Goal: Transaction & Acquisition: Purchase product/service

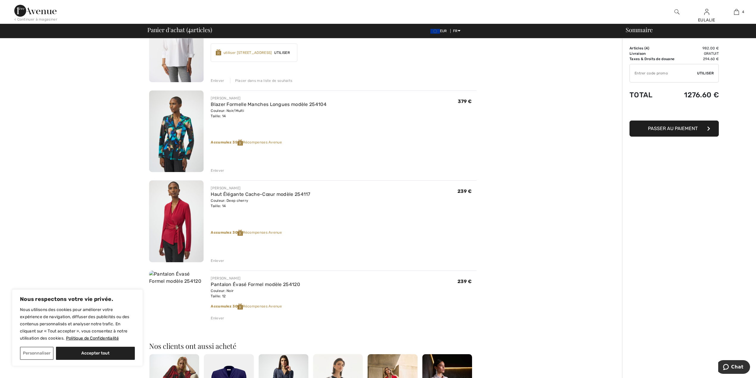
scroll to position [79, 0]
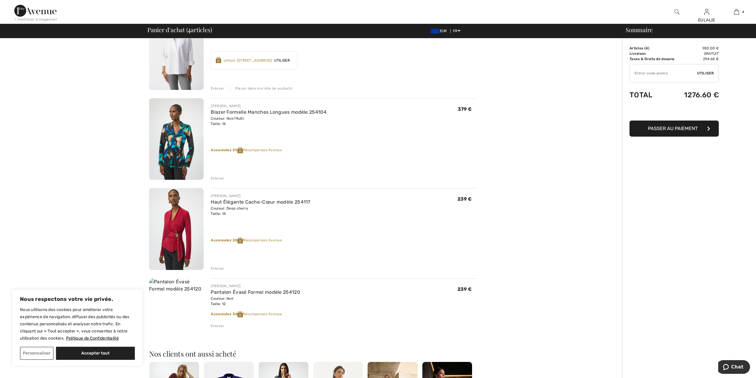
click at [173, 224] on img at bounding box center [176, 229] width 54 height 82
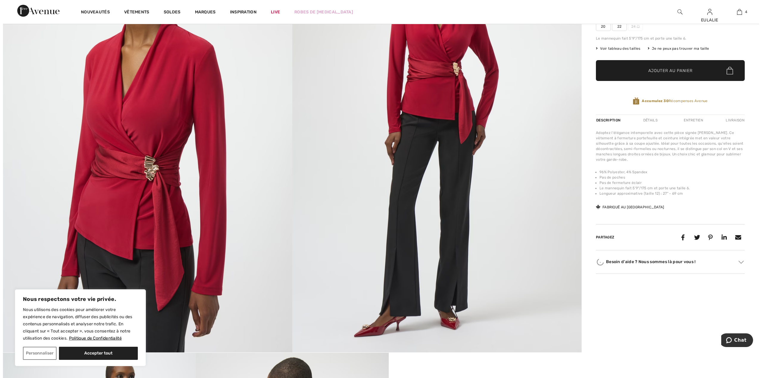
scroll to position [40, 0]
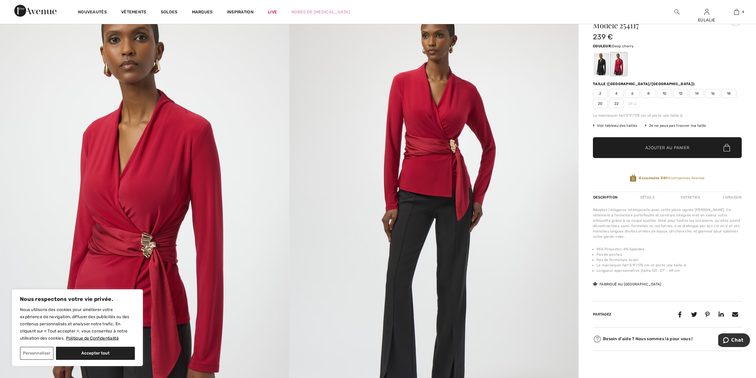
click at [148, 170] on img at bounding box center [144, 213] width 289 height 434
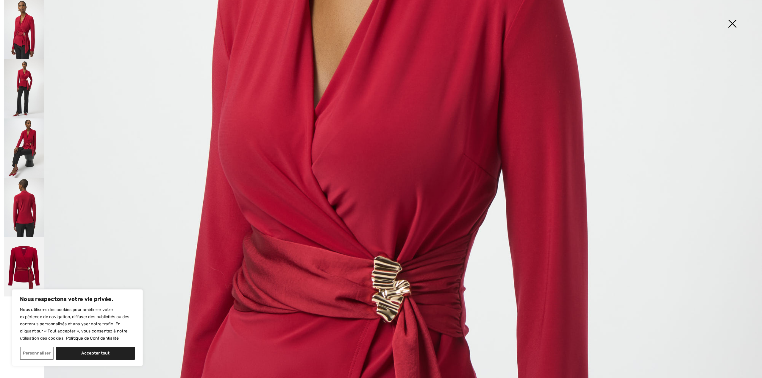
scroll to position [516, 0]
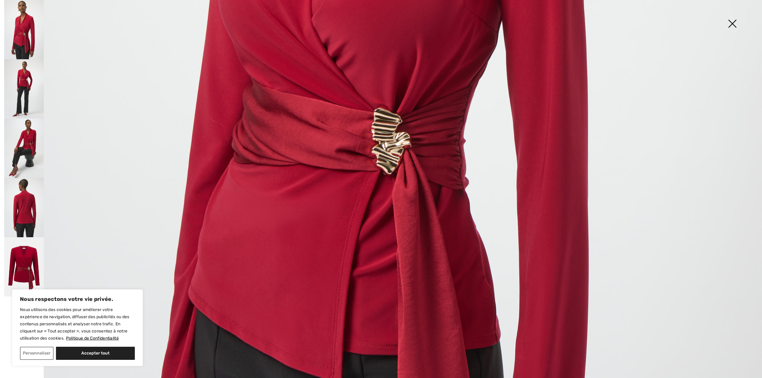
click at [21, 201] on img at bounding box center [24, 207] width 40 height 59
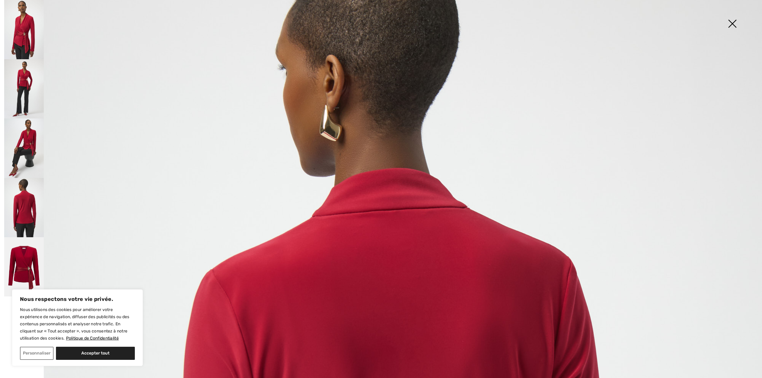
scroll to position [0, 0]
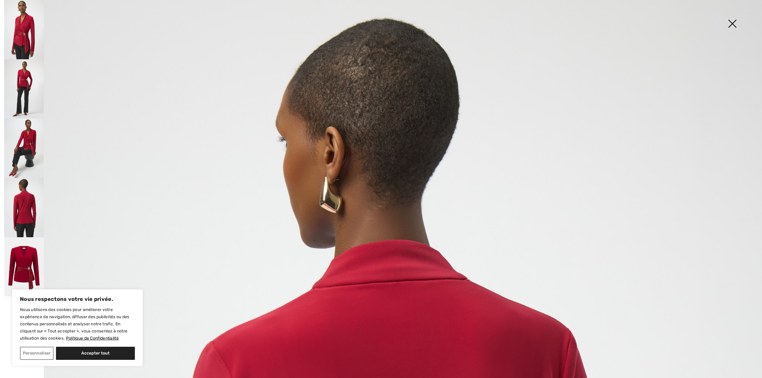
click at [24, 262] on img at bounding box center [24, 267] width 40 height 60
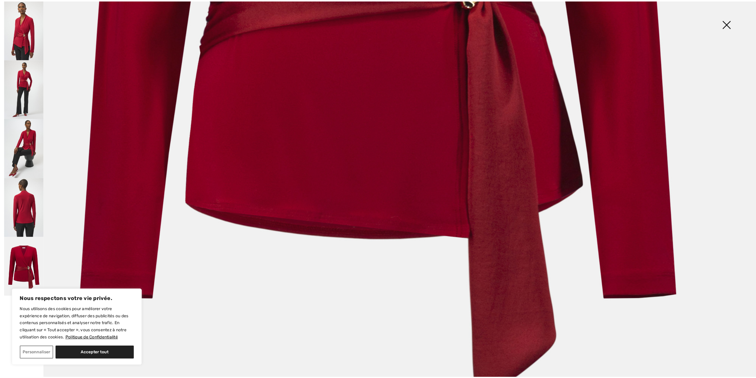
scroll to position [635, 0]
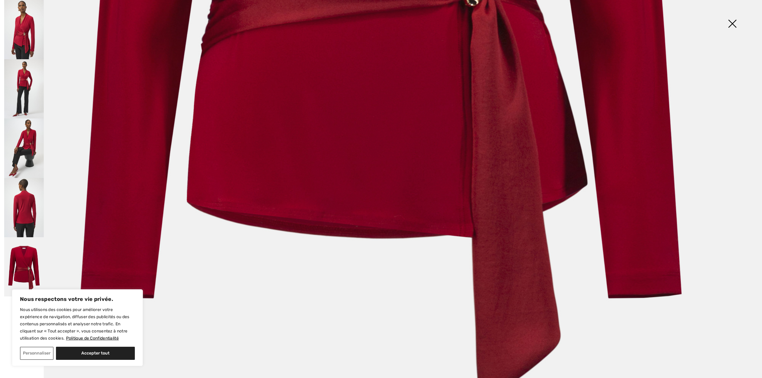
click at [731, 24] on img at bounding box center [732, 24] width 30 height 31
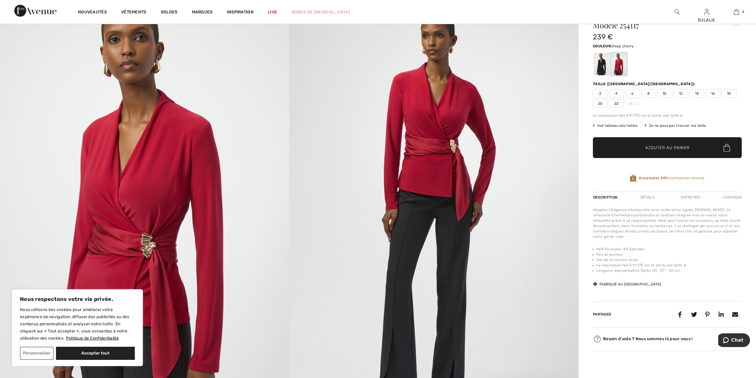
click at [488, 170] on img at bounding box center [433, 213] width 289 height 434
